Goal: Task Accomplishment & Management: Manage account settings

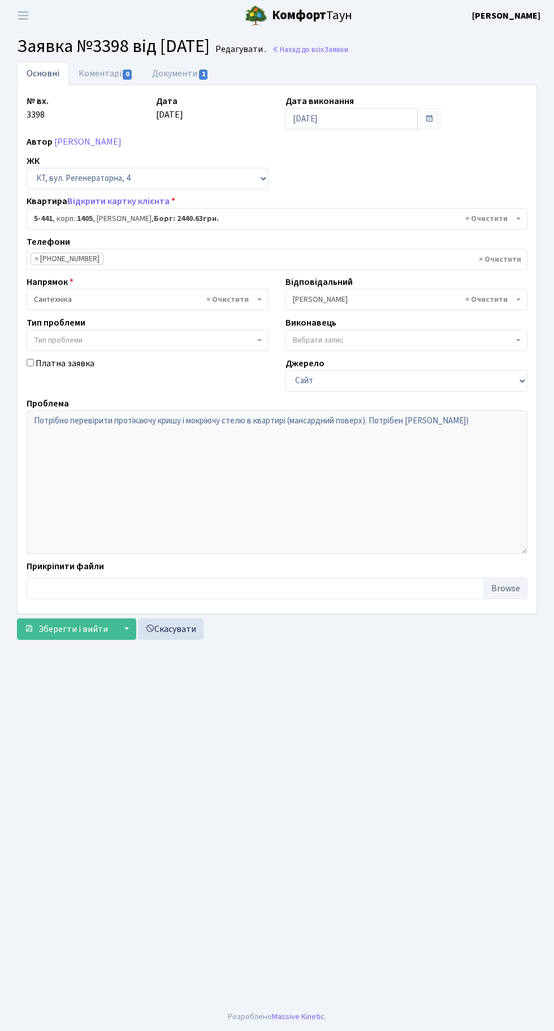
select select "2130"
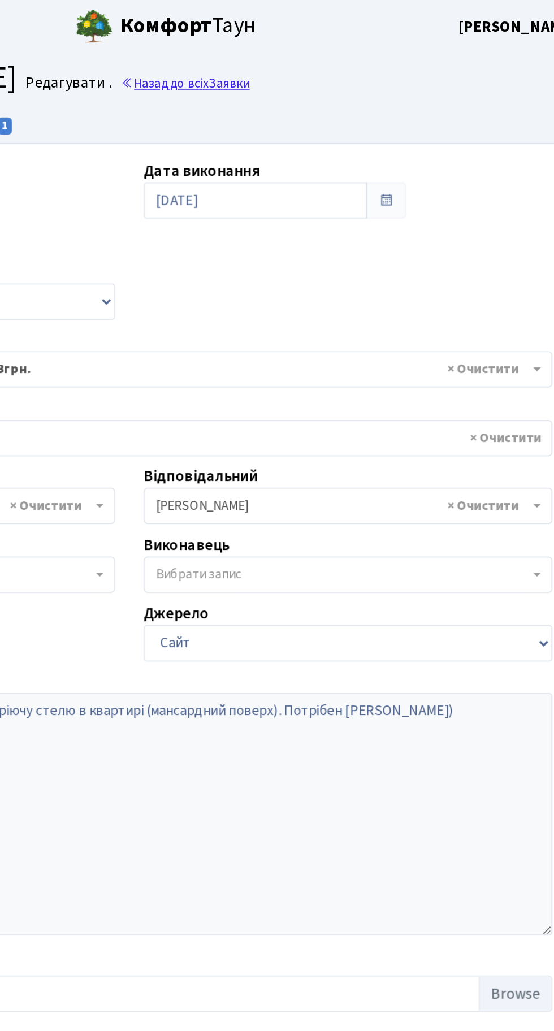
click at [348, 46] on link "Назад до всіх Заявки" at bounding box center [310, 49] width 76 height 11
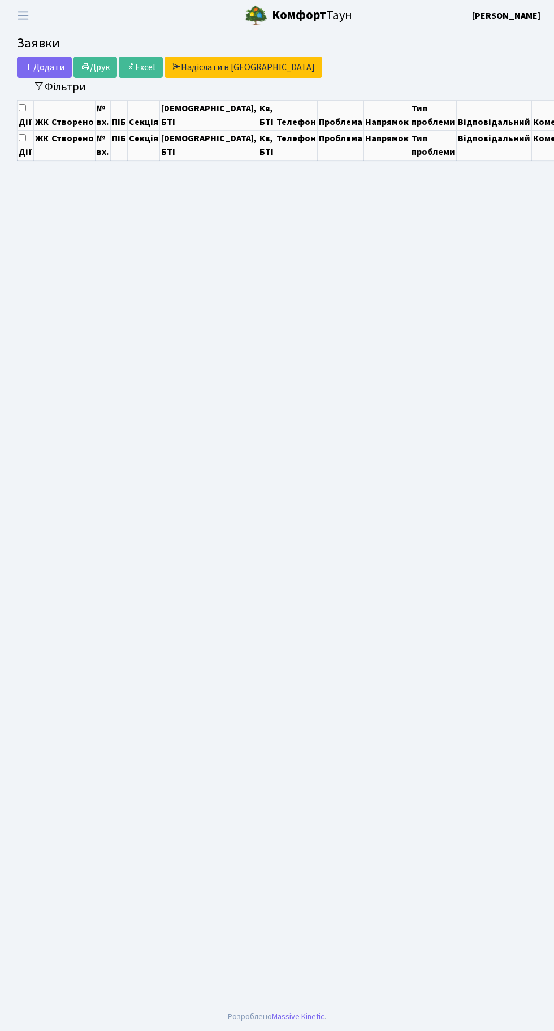
select select "25"
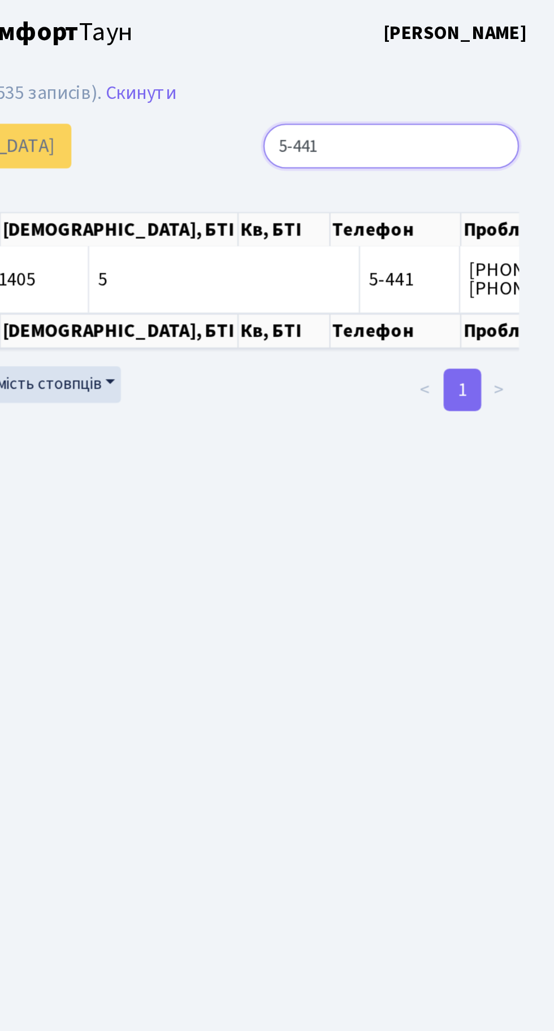
click at [518, 67] on input "5-441" at bounding box center [475, 69] width 123 height 21
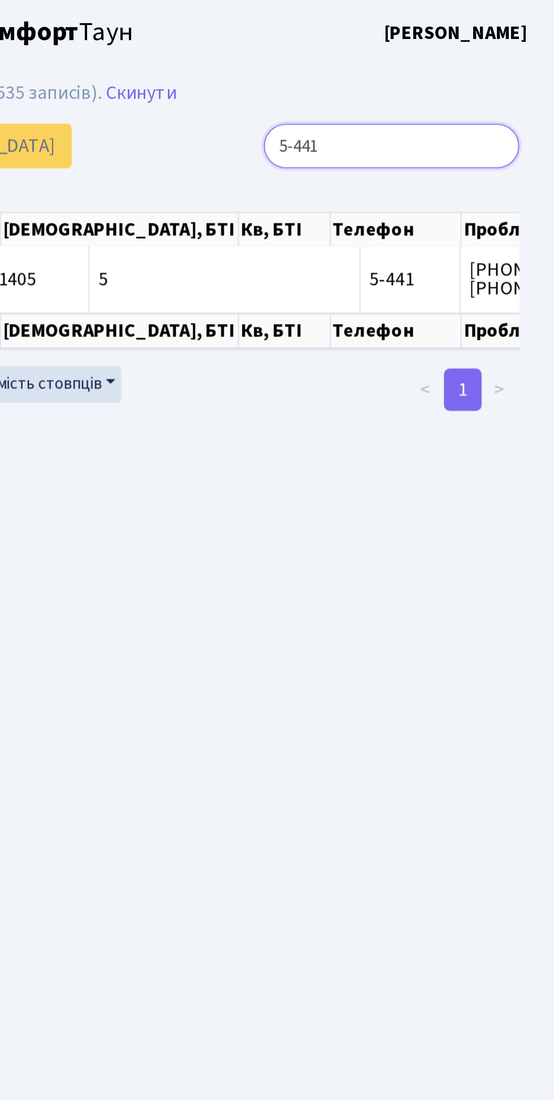
click at [526, 69] on input "5-441" at bounding box center [475, 69] width 123 height 21
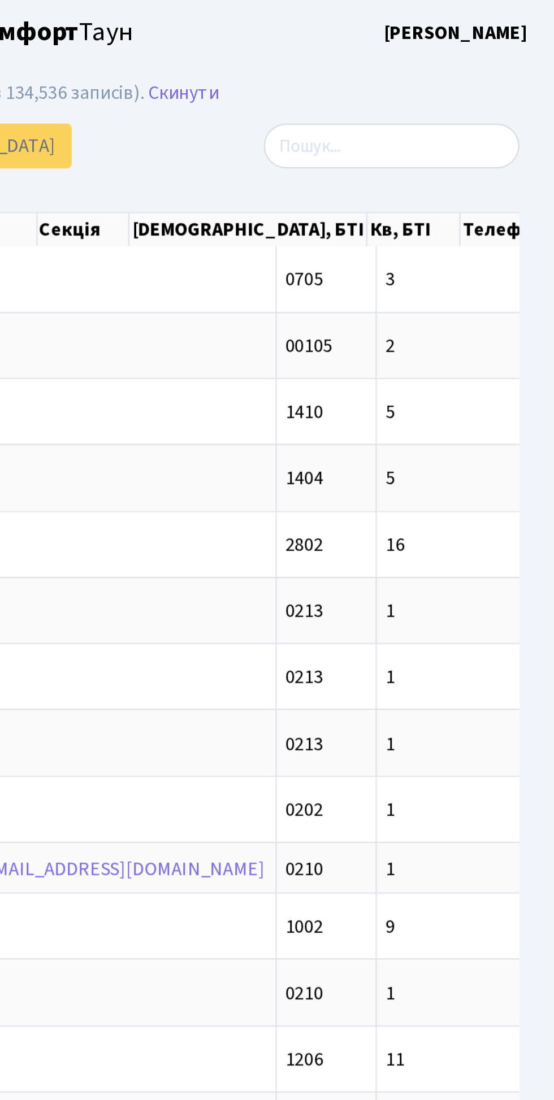
click at [383, 71] on div at bounding box center [456, 69] width 162 height 21
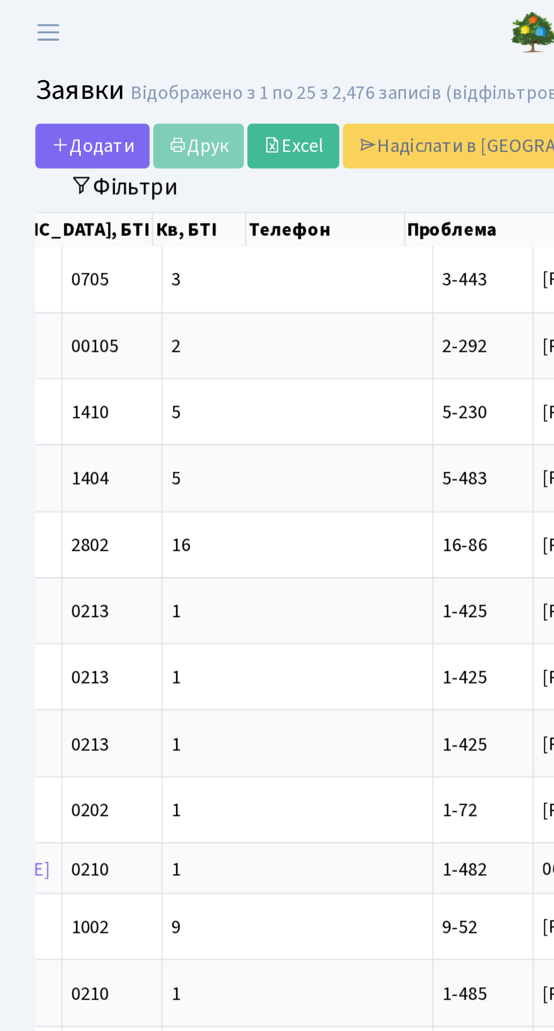
scroll to position [0, 396]
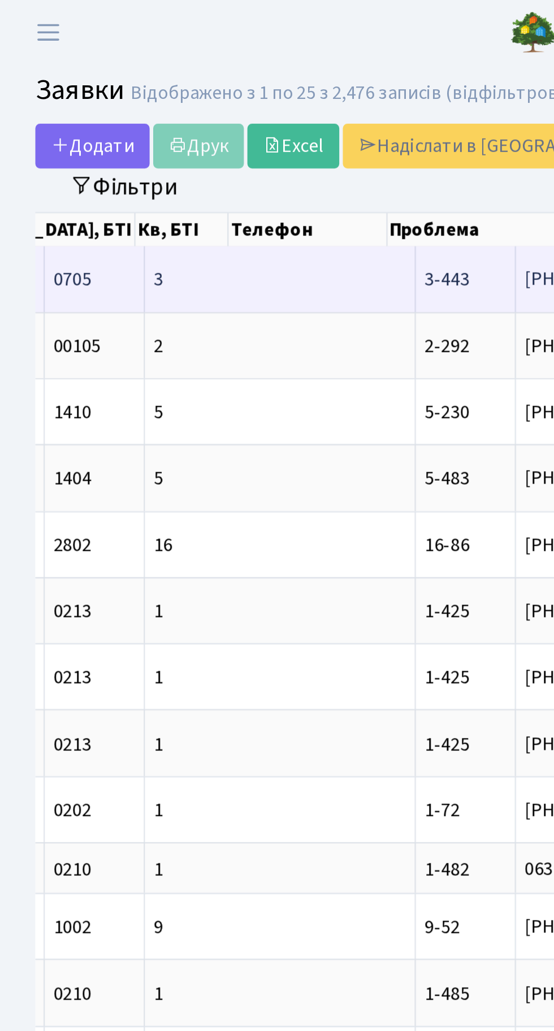
click at [333, 128] on td "Дорого дня! Бач[...]" at bounding box center [379, 133] width 92 height 31
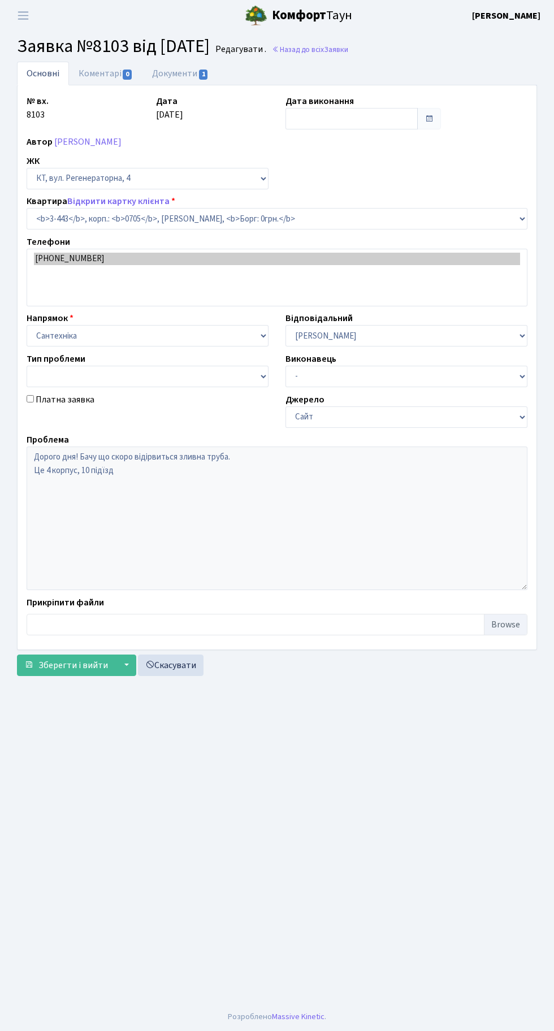
select select "1661"
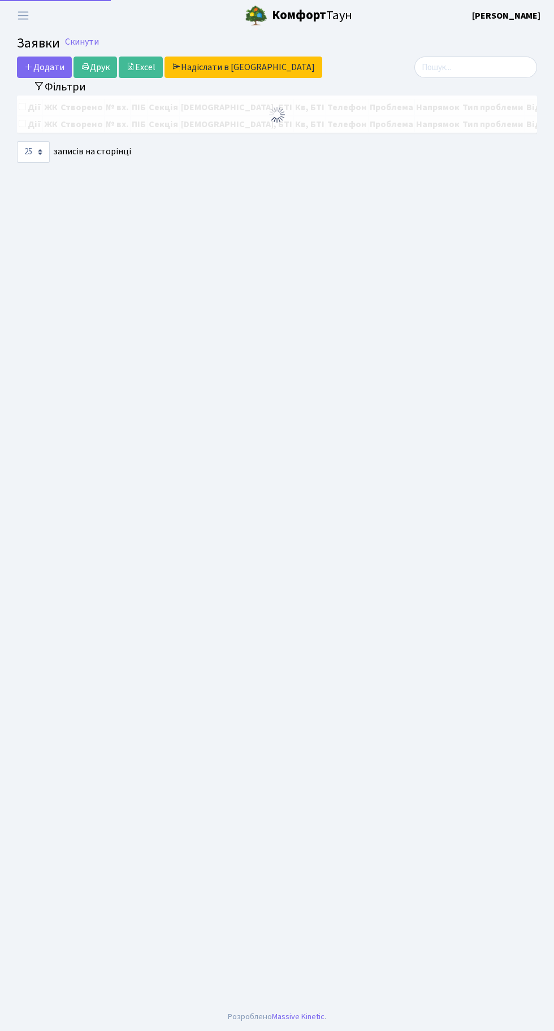
select select "25"
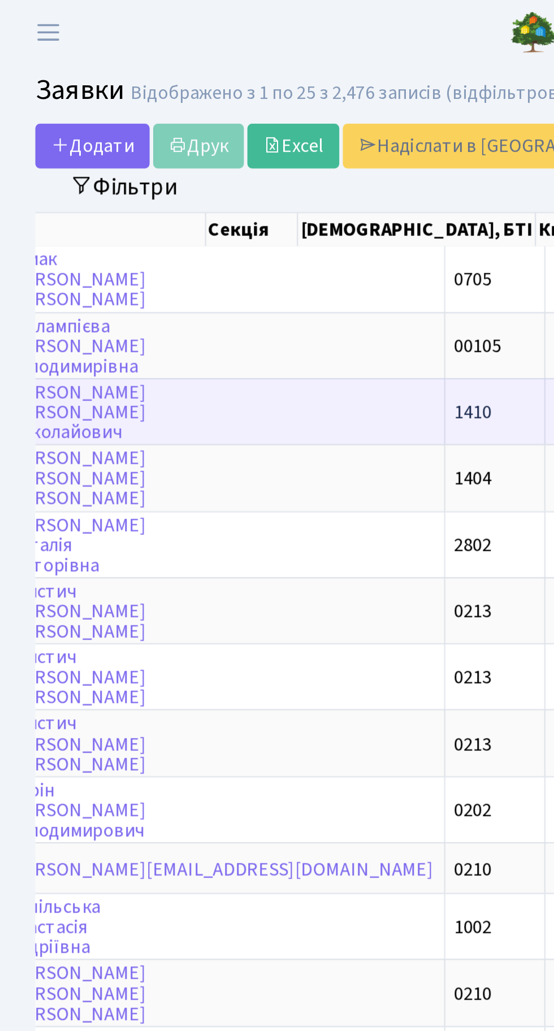
click at [262, 191] on td "5" at bounding box center [327, 197] width 130 height 32
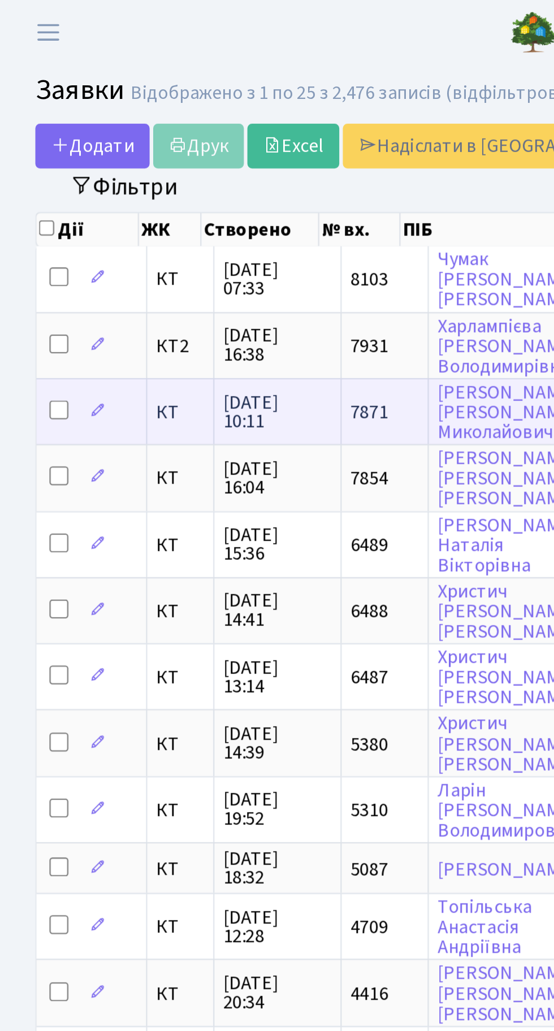
click at [27, 194] on input "checkbox" at bounding box center [28, 196] width 9 height 9
checkbox input "true"
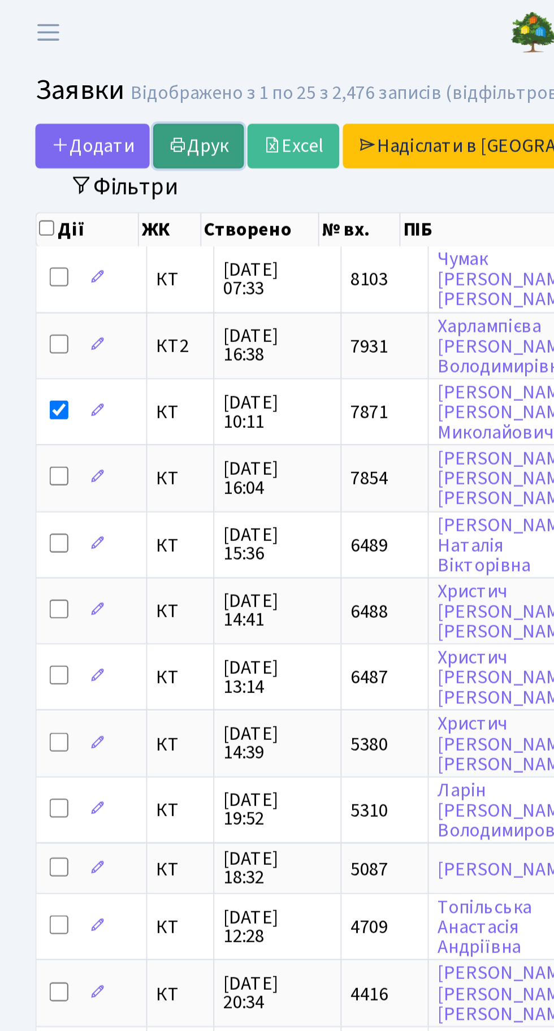
click at [101, 67] on link "Друк" at bounding box center [95, 69] width 44 height 21
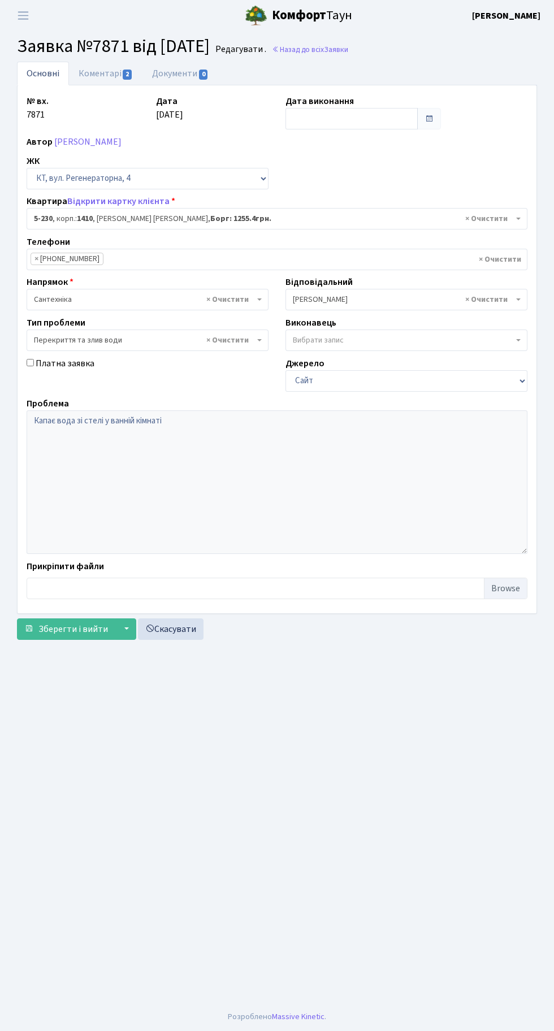
select select "2308"
select select "32"
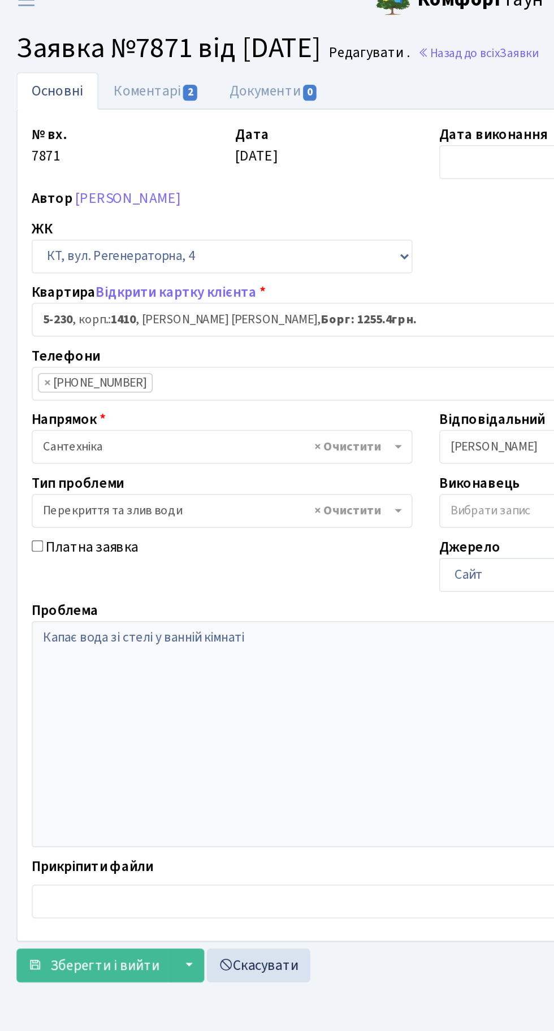
scroll to position [2, 0]
